Goal: Task Accomplishment & Management: Manage account settings

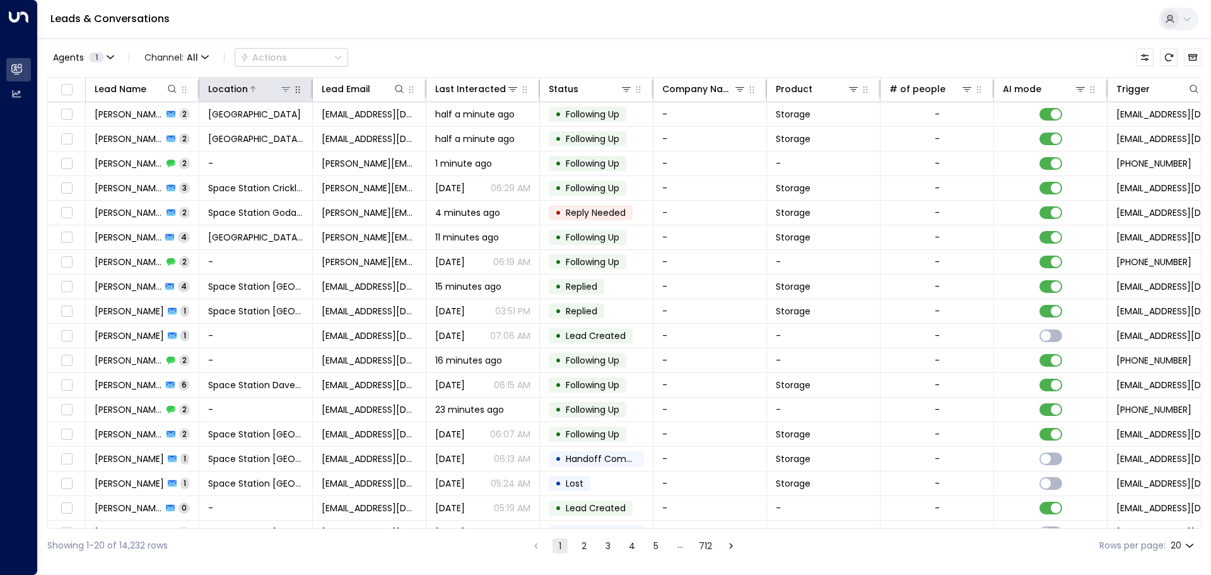
click at [290, 90] on icon at bounding box center [286, 89] width 10 height 10
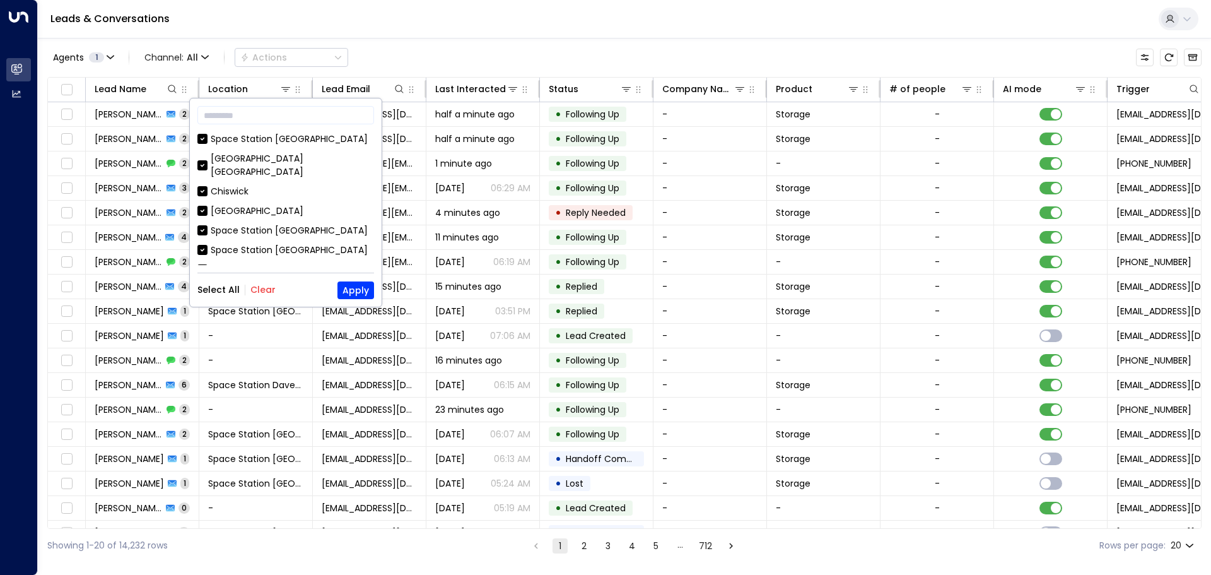
click at [264, 293] on button "Clear" at bounding box center [262, 290] width 25 height 10
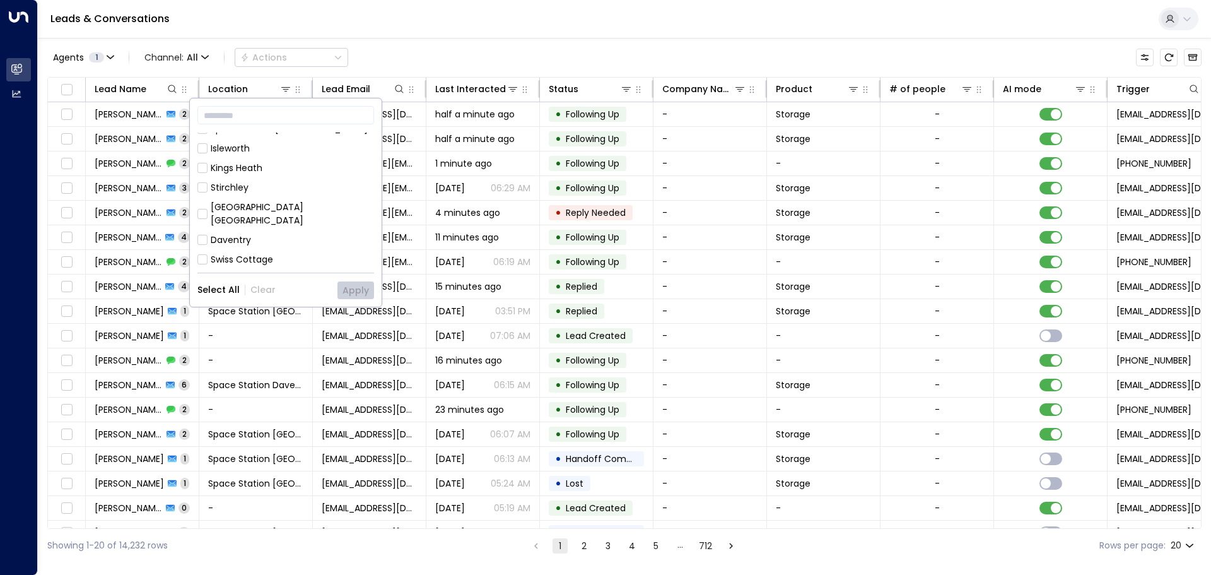
scroll to position [126, 0]
click at [289, 196] on div "[GEOGRAPHIC_DATA] [GEOGRAPHIC_DATA]" at bounding box center [292, 209] width 163 height 26
click at [352, 294] on button "Apply" at bounding box center [356, 290] width 37 height 18
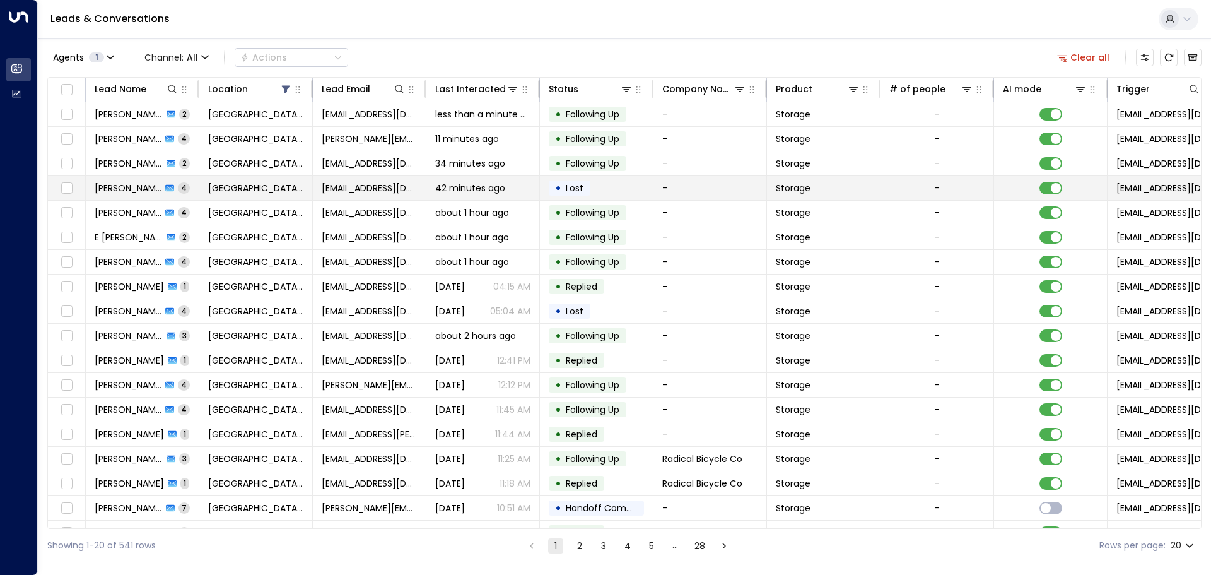
click at [460, 187] on span "42 minutes ago" at bounding box center [470, 188] width 70 height 13
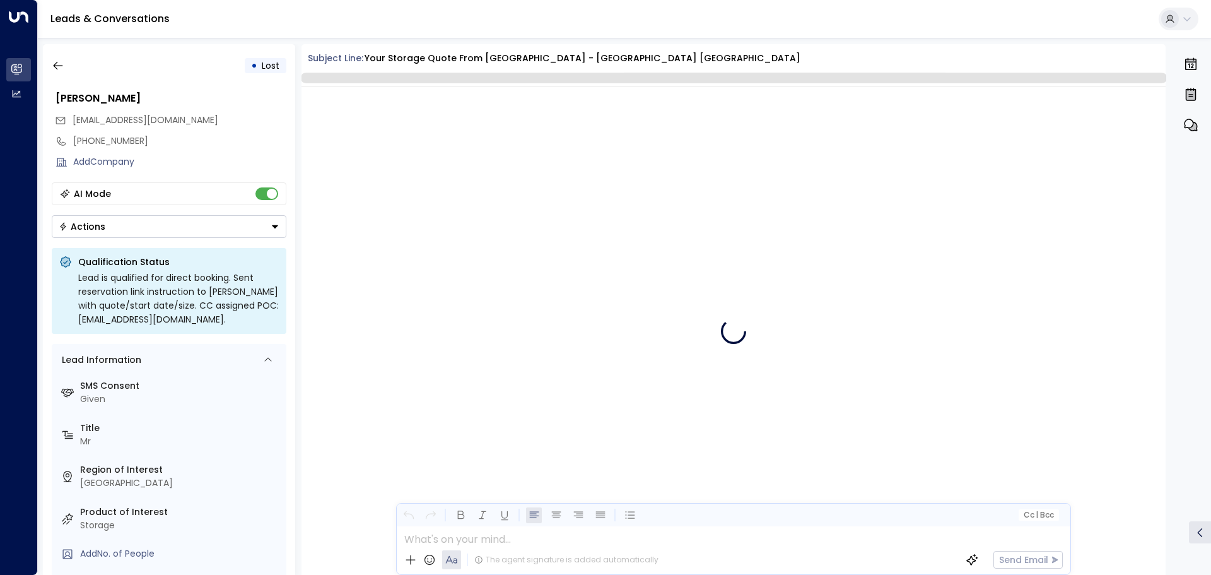
scroll to position [2632, 0]
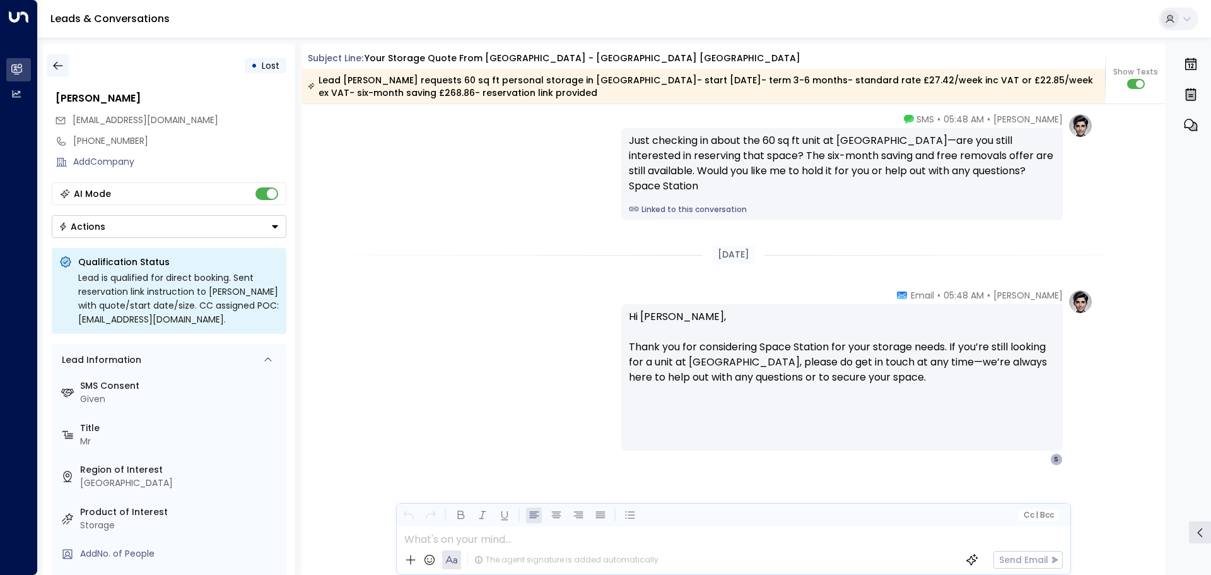
click at [57, 57] on button "button" at bounding box center [58, 65] width 23 height 23
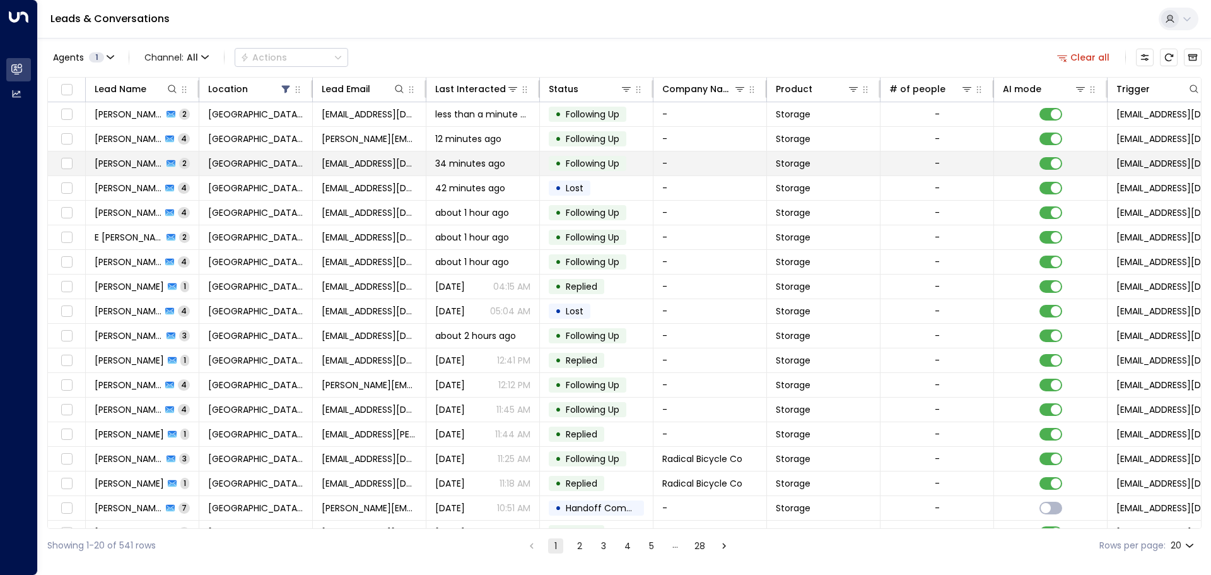
click at [924, 175] on td "-" at bounding box center [938, 163] width 114 height 24
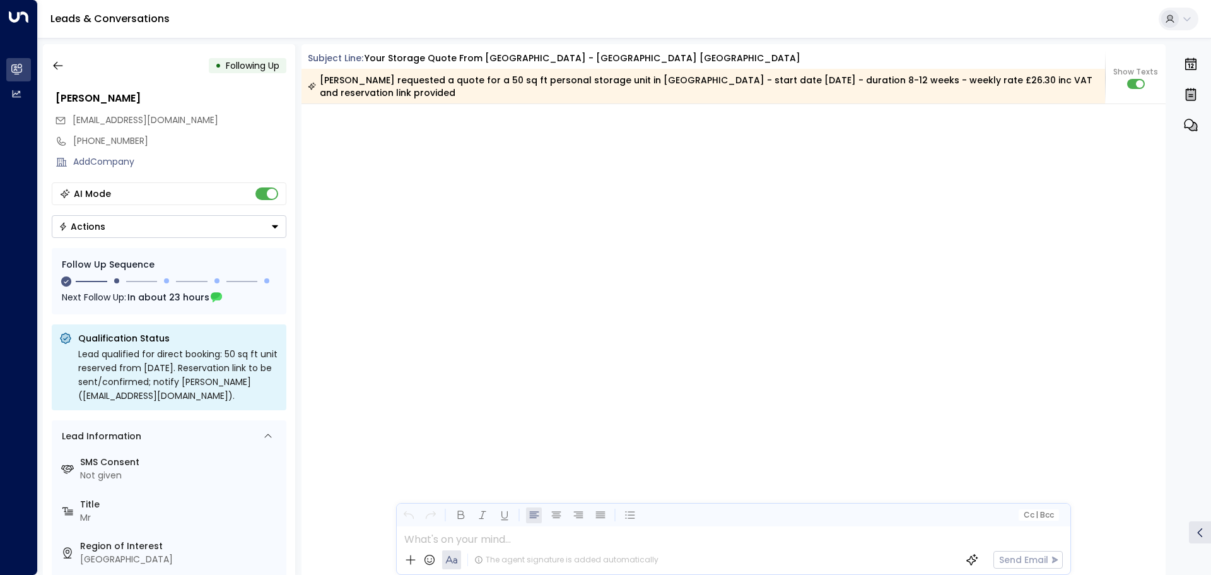
scroll to position [2261, 0]
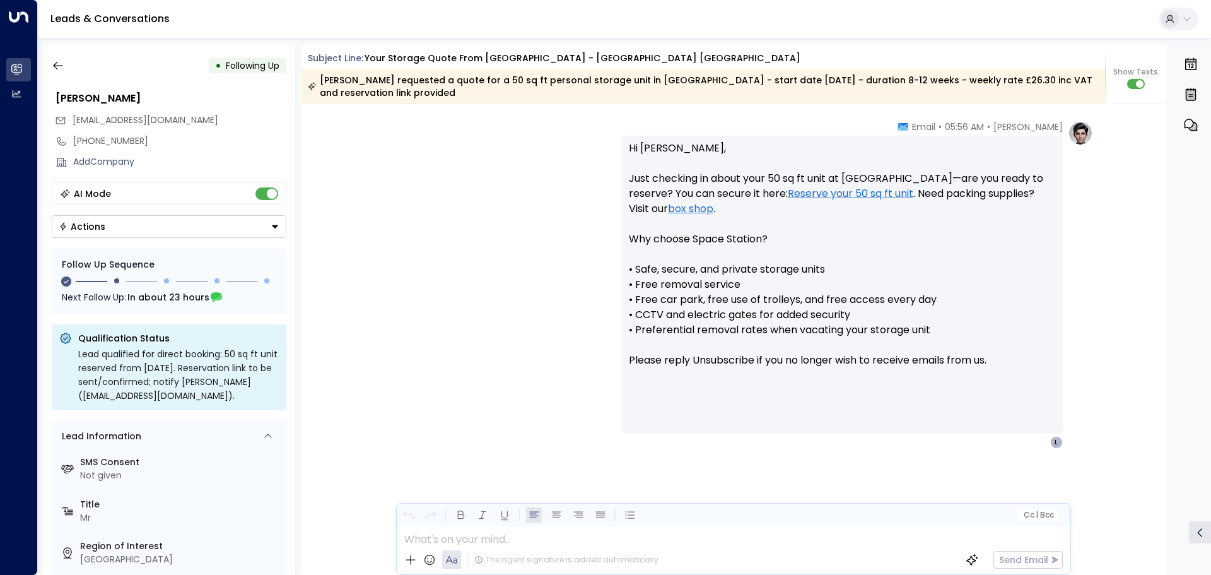
click at [154, 232] on button "Actions" at bounding box center [169, 226] width 235 height 23
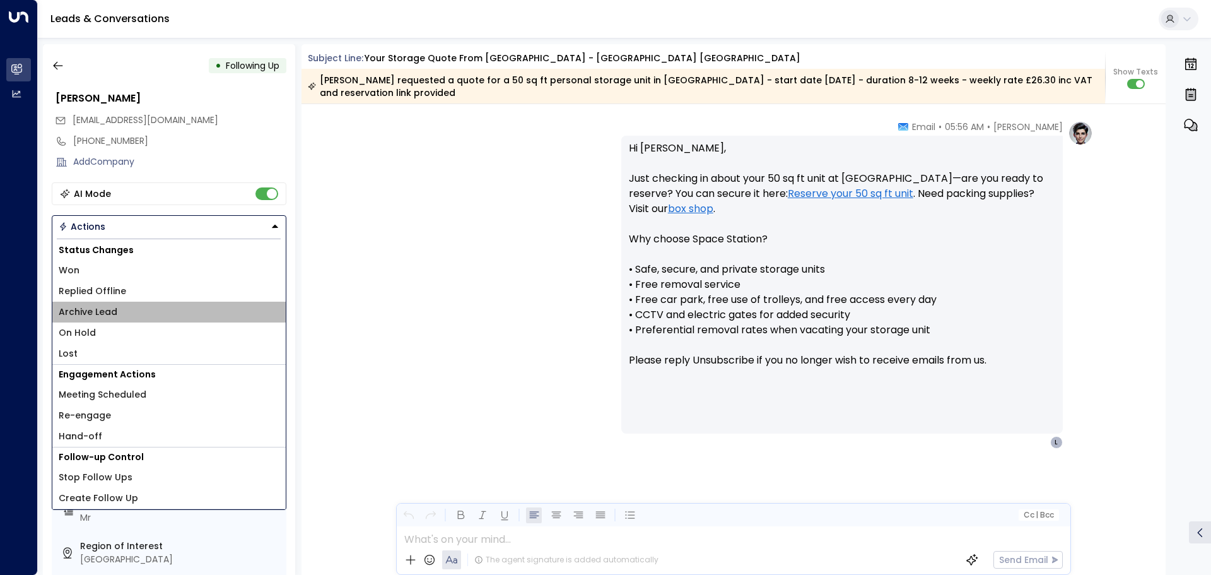
click at [114, 314] on span "Archive Lead" at bounding box center [88, 311] width 59 height 13
